Goal: Task Accomplishment & Management: Complete application form

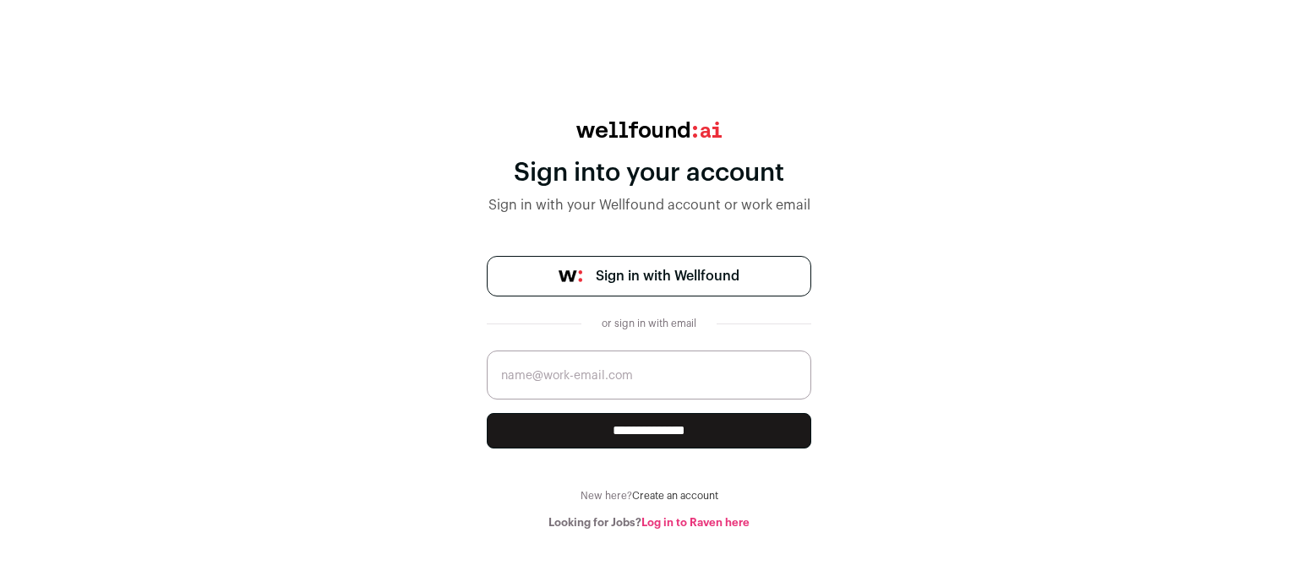
click at [687, 277] on span "Sign in with Wellfound" at bounding box center [668, 276] width 144 height 20
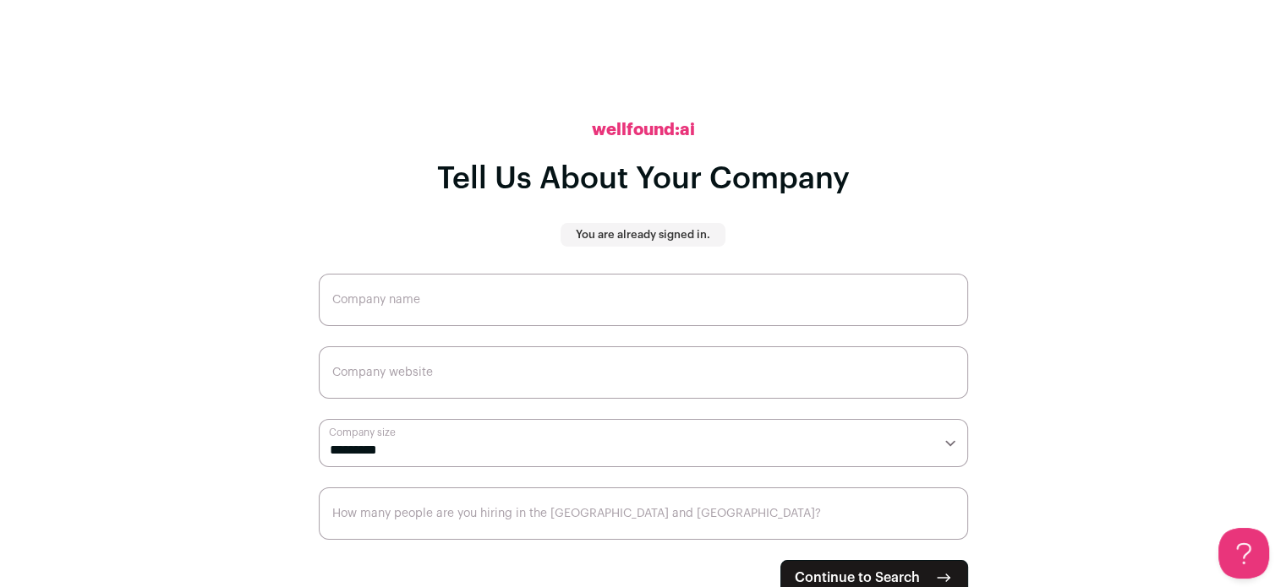
click at [592, 235] on p "You are already signed in." at bounding box center [643, 235] width 134 height 14
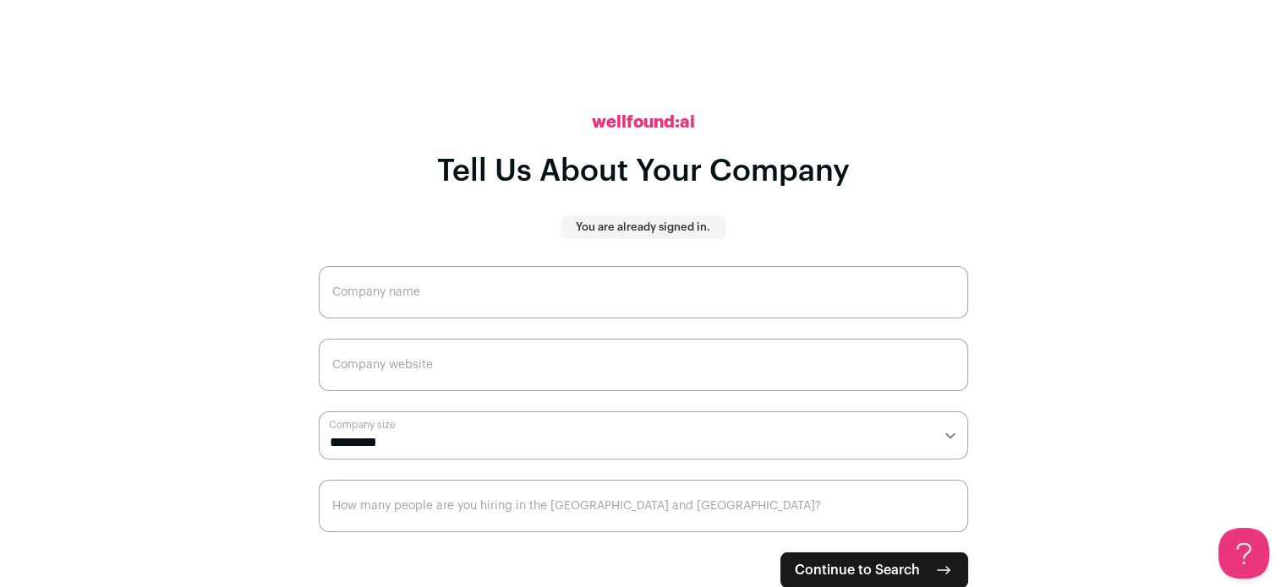
click at [801, 568] on span "Continue to Search" at bounding box center [856, 570] width 125 height 20
